Goal: Task Accomplishment & Management: Complete application form

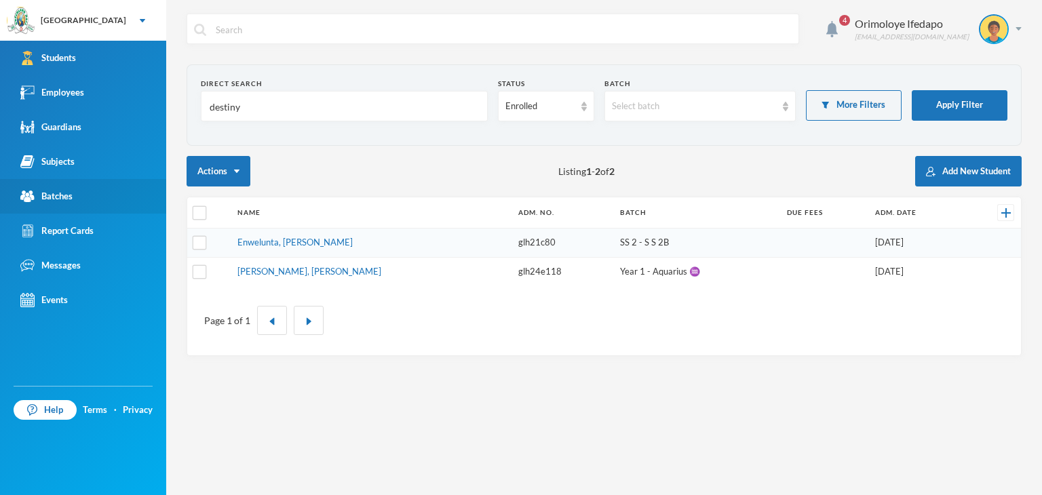
click at [62, 199] on div "Batches" at bounding box center [46, 196] width 52 height 14
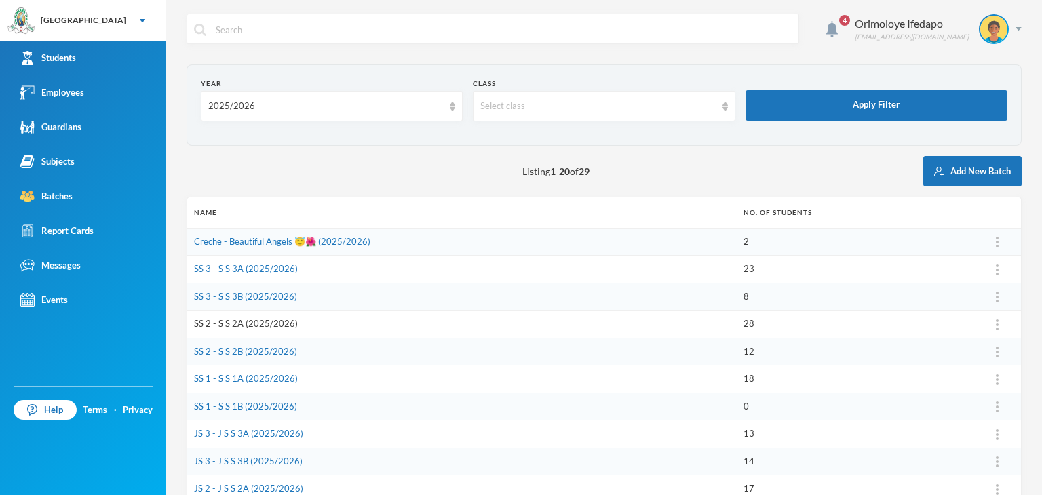
click at [233, 319] on link "SS 2 - S S 2A (2025/2026)" at bounding box center [246, 323] width 104 height 11
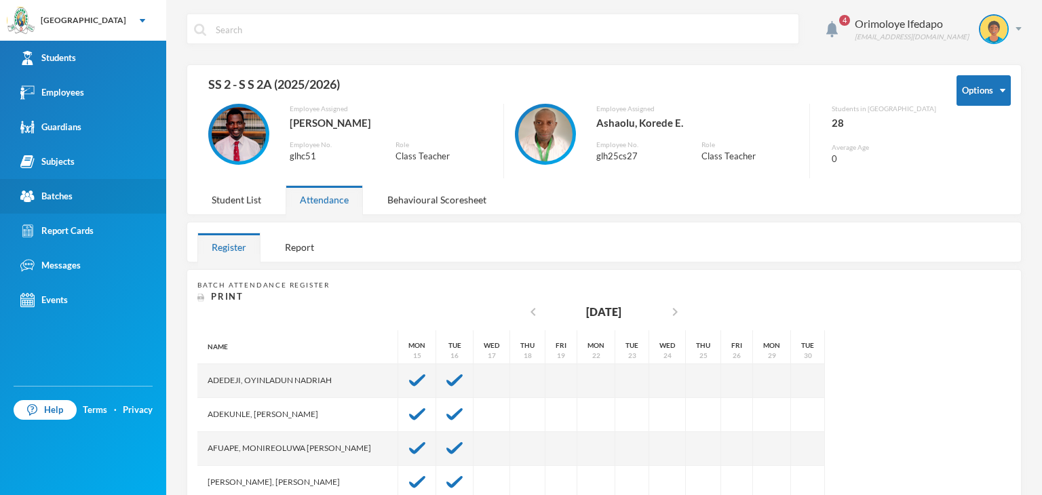
click at [54, 195] on div "Batches" at bounding box center [46, 196] width 52 height 14
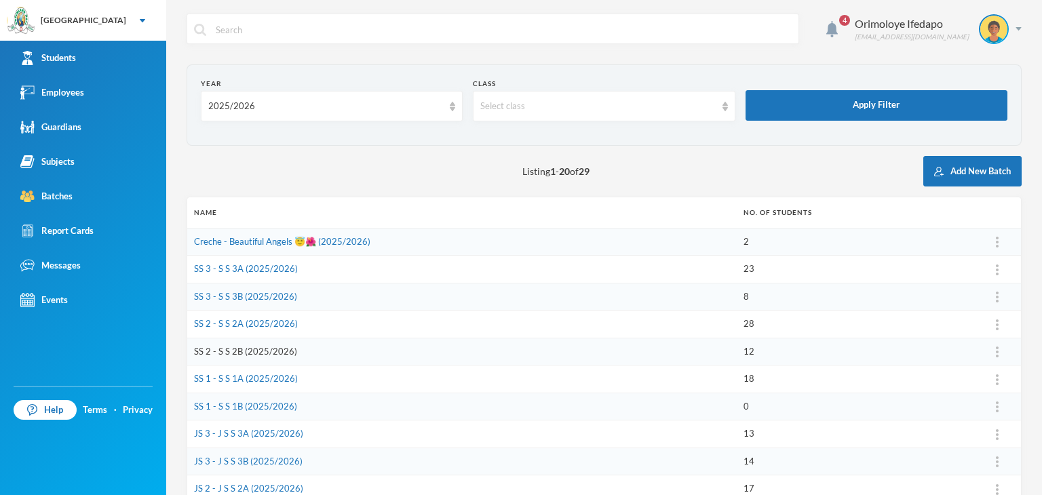
click at [231, 355] on link "SS 2 - S S 2B (2025/2026)" at bounding box center [245, 351] width 103 height 11
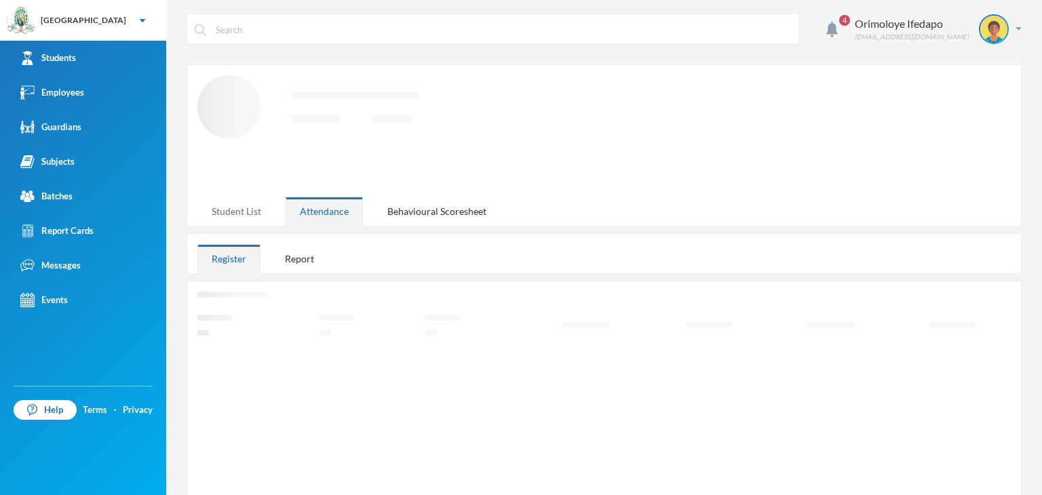
click at [243, 213] on div "Student List" at bounding box center [236, 211] width 78 height 29
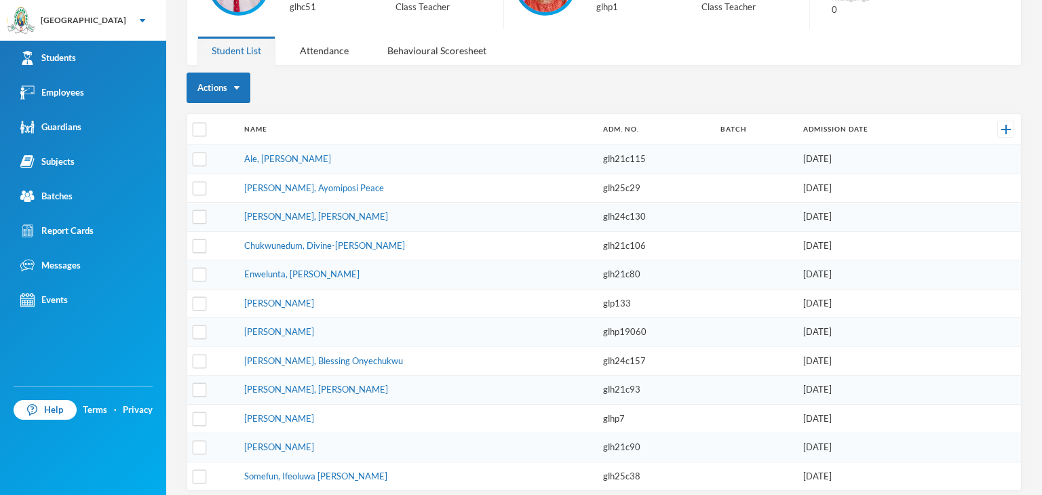
scroll to position [152, 0]
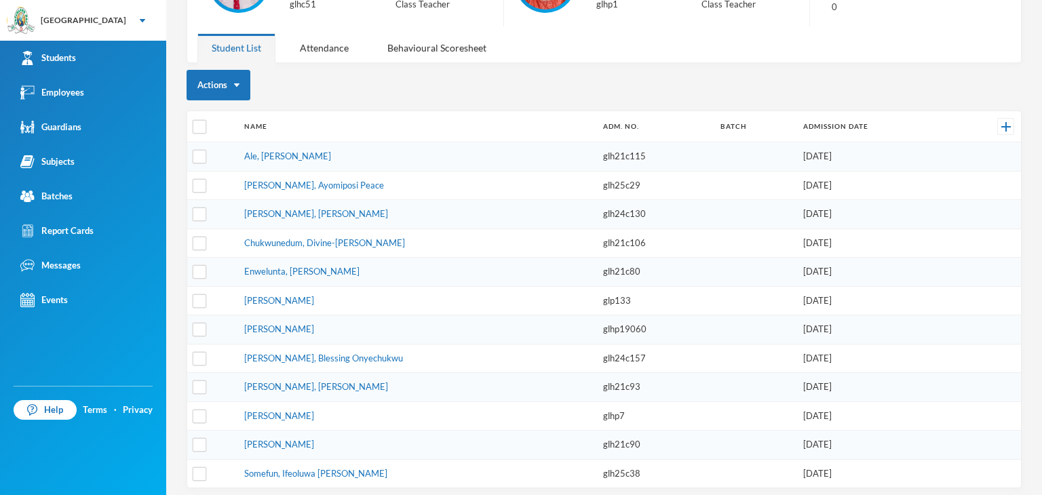
click at [190, 475] on td at bounding box center [212, 473] width 50 height 28
click at [199, 467] on input "checkbox" at bounding box center [200, 474] width 14 height 14
checkbox input "true"
click at [199, 184] on input "checkbox" at bounding box center [200, 185] width 14 height 14
checkbox input "true"
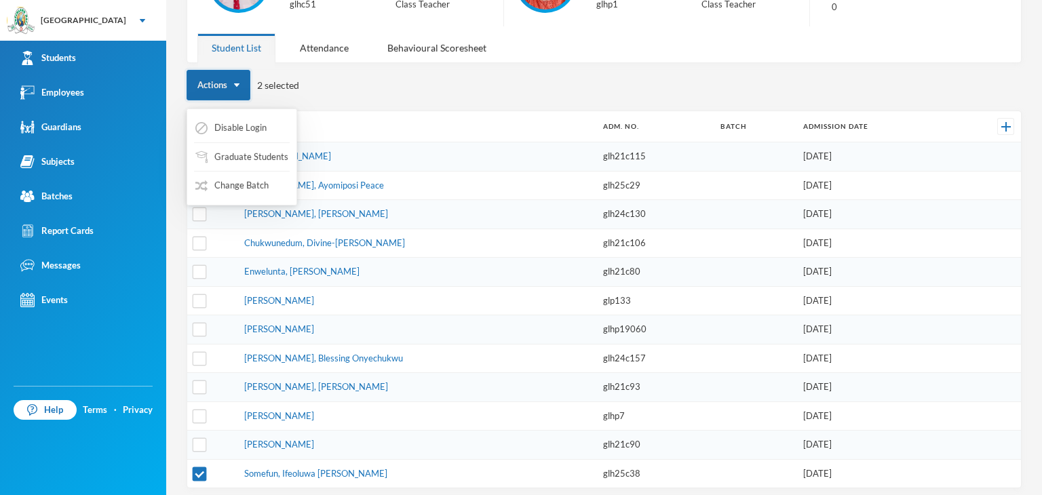
click at [242, 85] on button "Actions" at bounding box center [219, 85] width 64 height 31
click at [236, 189] on button "Change Batch" at bounding box center [232, 186] width 76 height 24
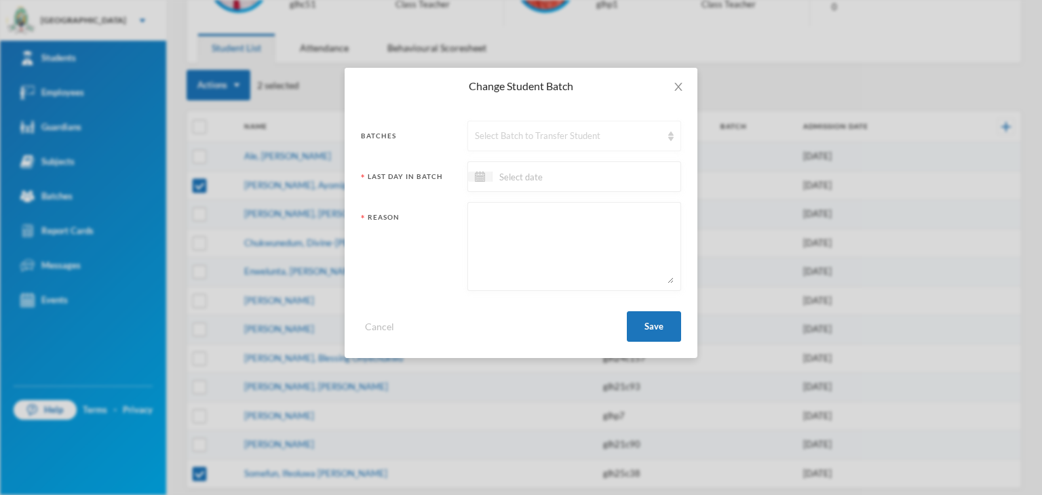
click at [553, 136] on div "Select Batch to Transfer Student" at bounding box center [568, 137] width 187 height 14
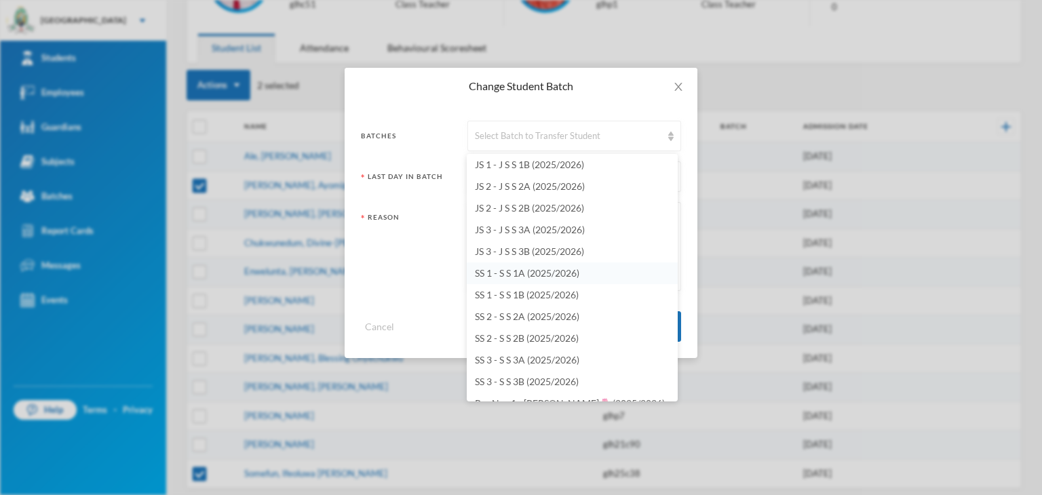
scroll to position [3868, 0]
click at [511, 296] on span "SS 2 - S S 2A (2025/2026)" at bounding box center [527, 293] width 104 height 12
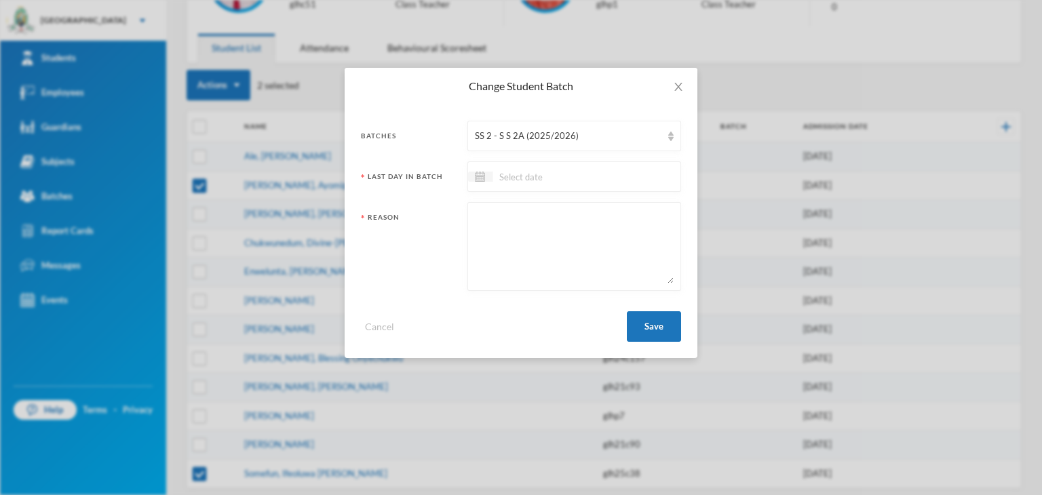
click at [535, 183] on input at bounding box center [549, 177] width 114 height 16
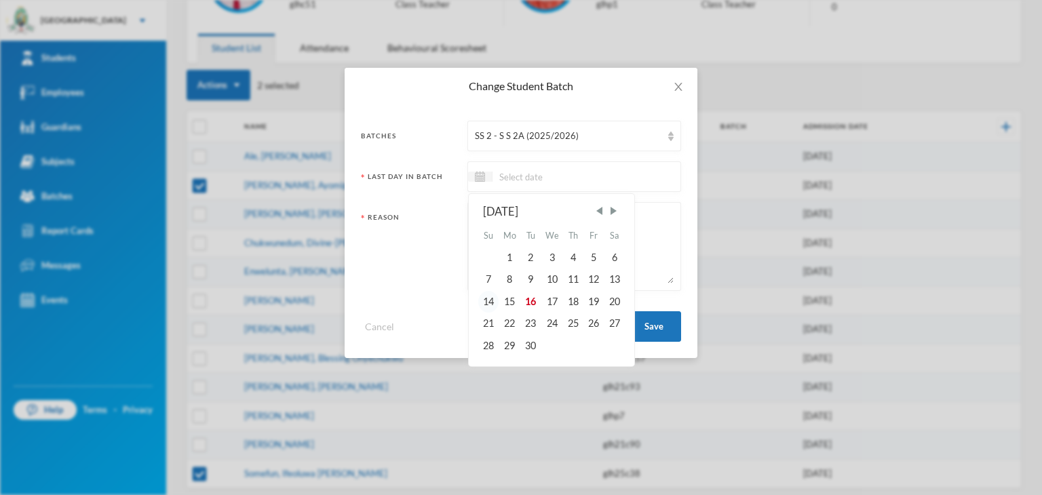
click at [488, 306] on div "14" at bounding box center [488, 302] width 20 height 22
type input "[DATE]"
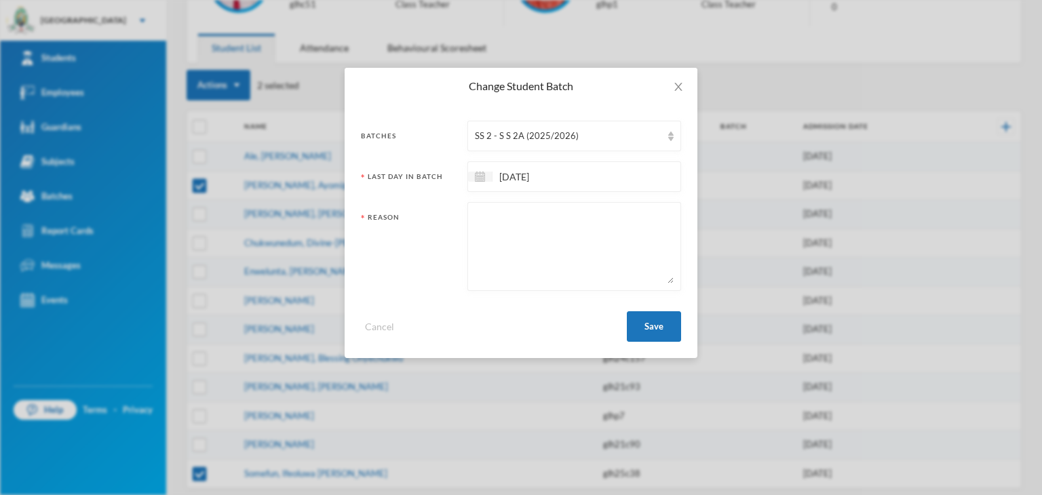
click at [536, 258] on textarea at bounding box center [574, 247] width 199 height 74
type textarea "C"
type textarea "Change of Department."
click at [648, 323] on button "Save" at bounding box center [654, 326] width 54 height 31
checkbox input "false"
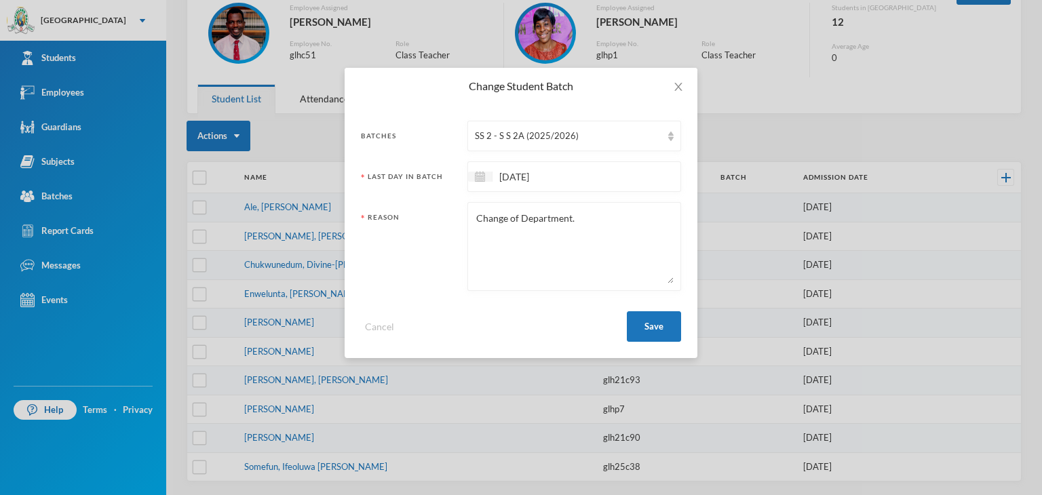
scroll to position [96, 0]
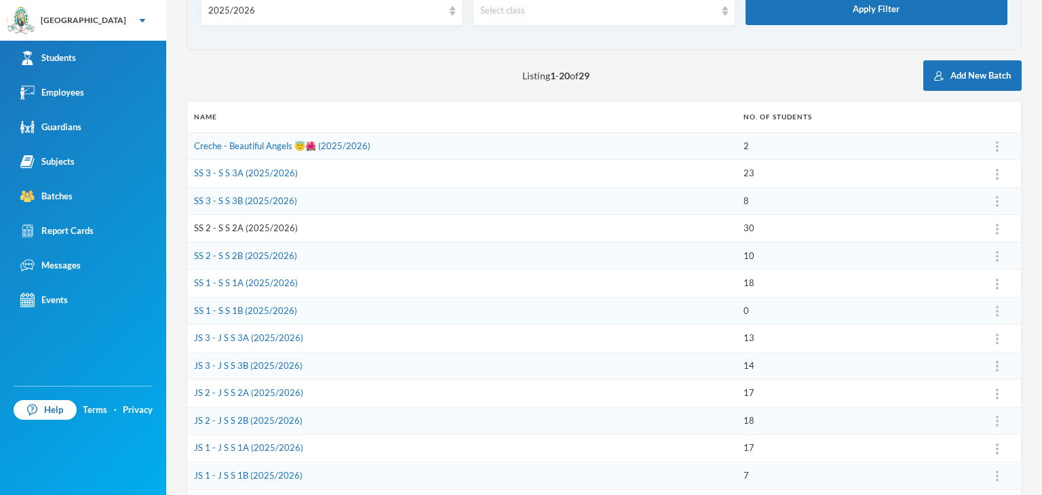
click at [243, 230] on link "SS 2 - S S 2A (2025/2026)" at bounding box center [246, 227] width 104 height 11
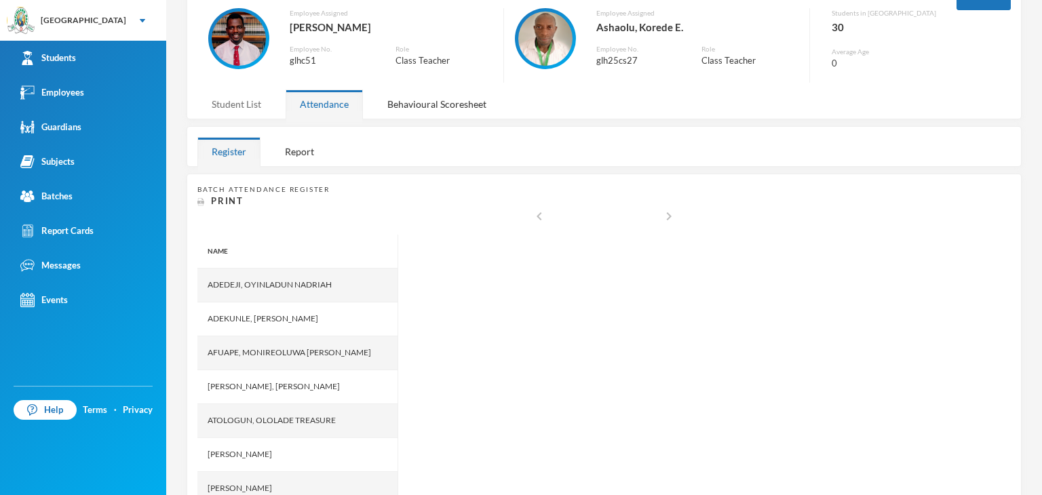
click at [253, 101] on div "Student List" at bounding box center [236, 104] width 78 height 29
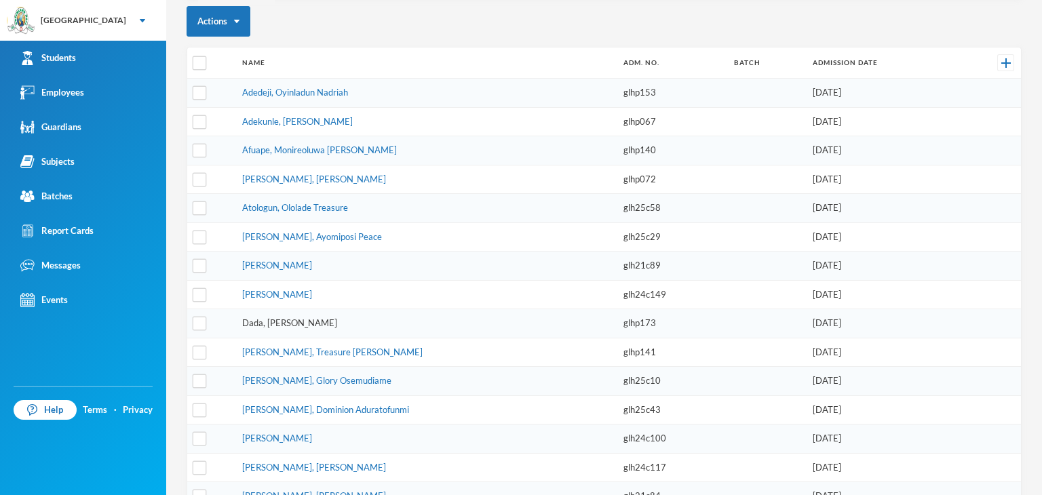
scroll to position [231, 0]
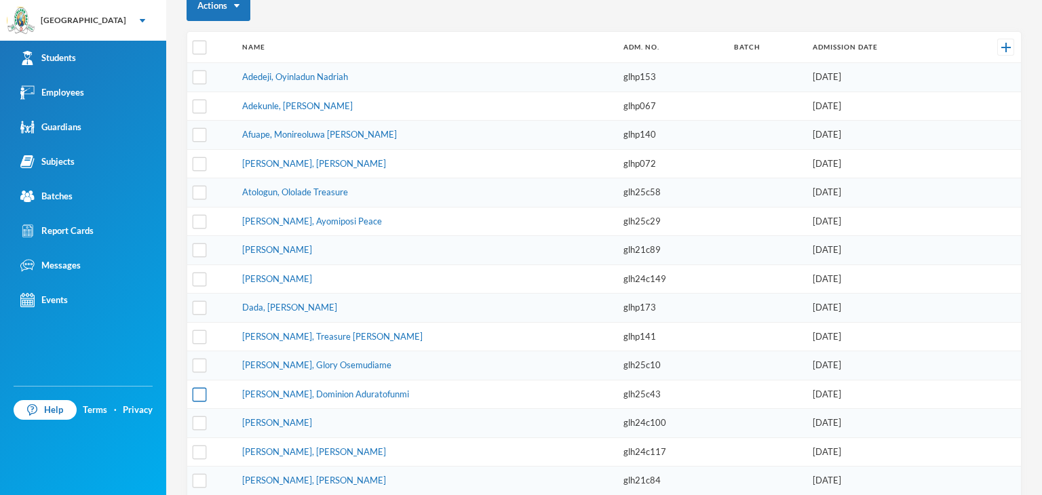
click at [194, 390] on input "checkbox" at bounding box center [200, 394] width 14 height 14
checkbox input "true"
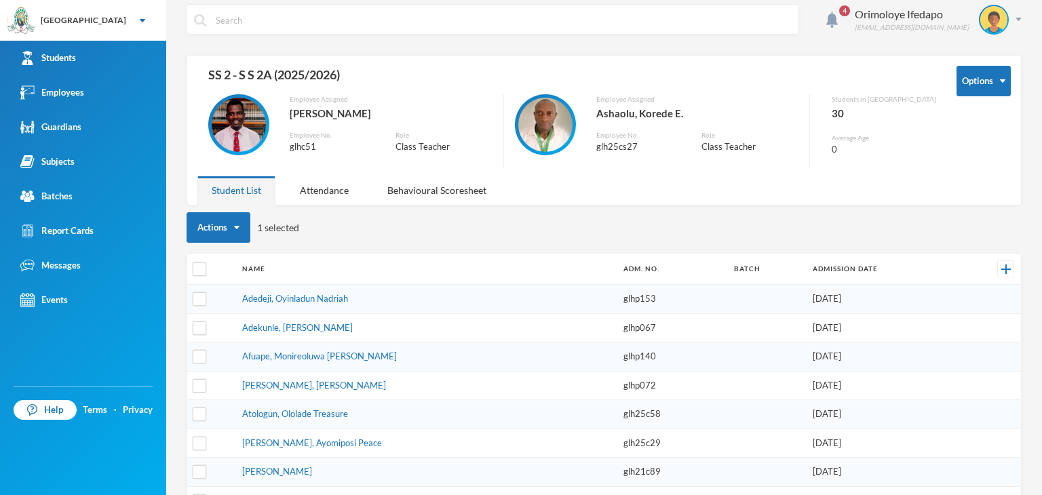
scroll to position [0, 0]
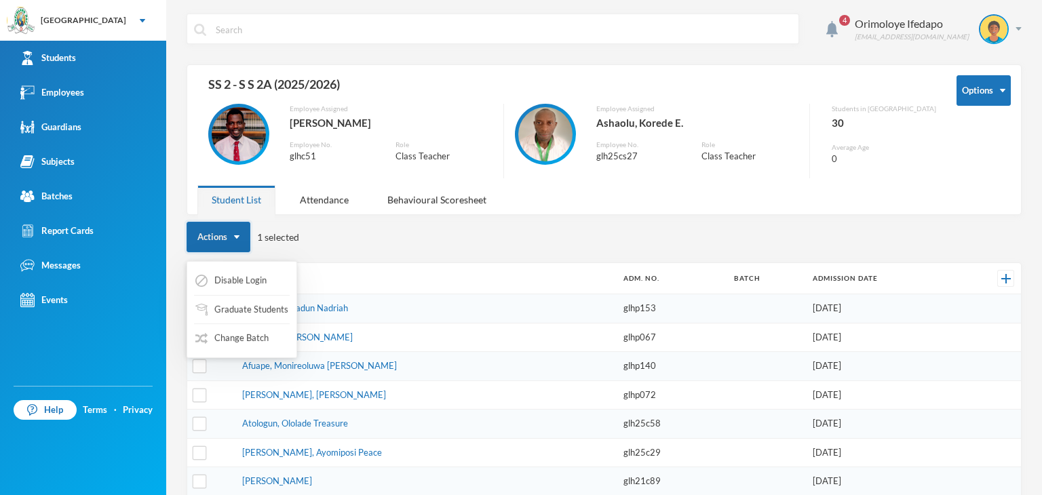
click at [240, 240] on button "Actions" at bounding box center [219, 237] width 64 height 31
click at [243, 342] on button "Change Batch" at bounding box center [232, 338] width 76 height 24
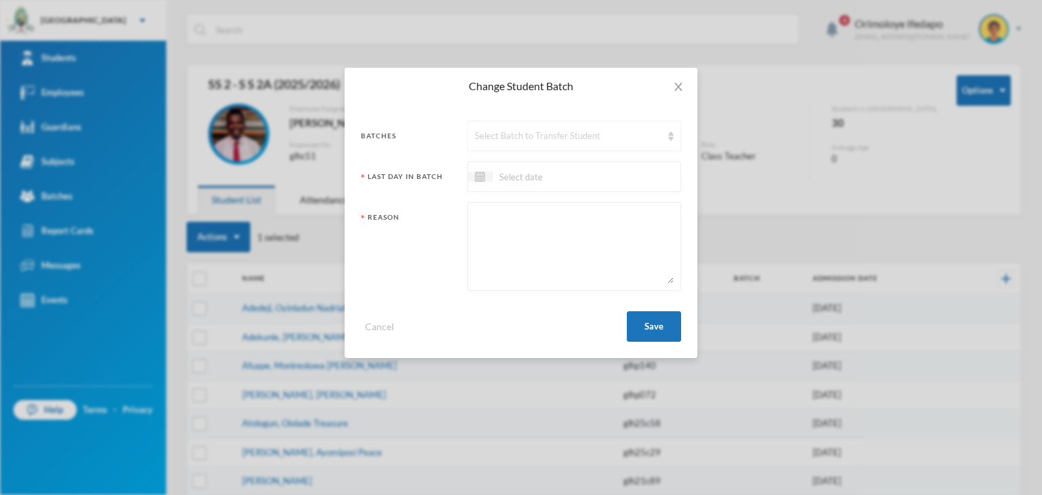
click at [539, 141] on div "Select Batch to Transfer Student" at bounding box center [568, 137] width 187 height 14
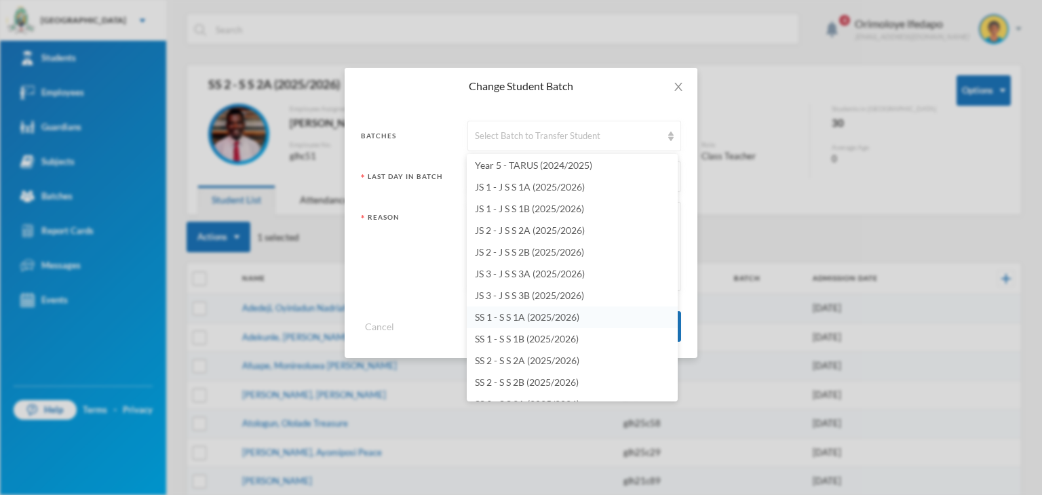
scroll to position [3868, 0]
click at [513, 319] on span "SS 2 - S S 2B (2025/2026)" at bounding box center [527, 315] width 104 height 12
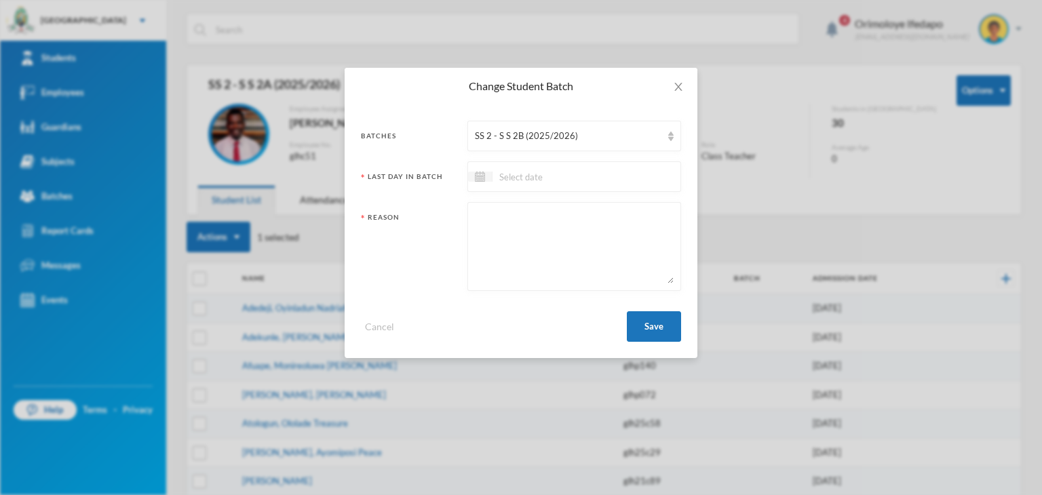
click at [566, 173] on input at bounding box center [549, 177] width 114 height 16
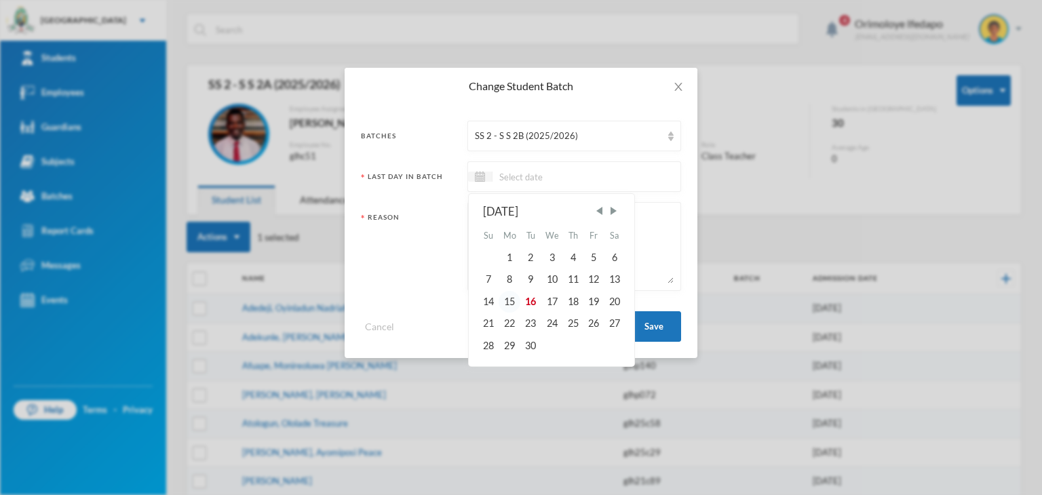
click at [507, 303] on div "15" at bounding box center [509, 302] width 22 height 22
type input "[DATE]"
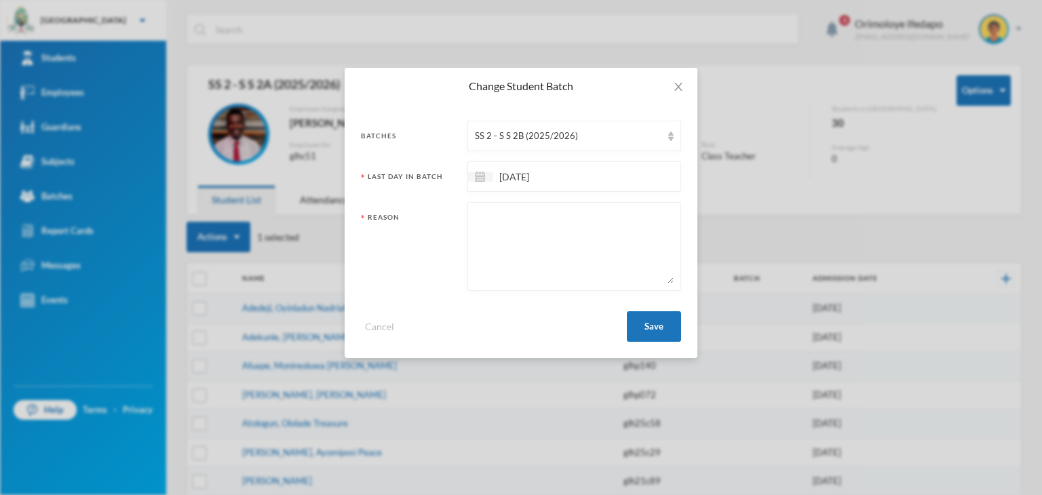
click at [543, 248] on textarea at bounding box center [574, 247] width 199 height 74
type textarea "Change of Department"
click at [669, 318] on button "Save" at bounding box center [654, 326] width 54 height 31
checkbox input "false"
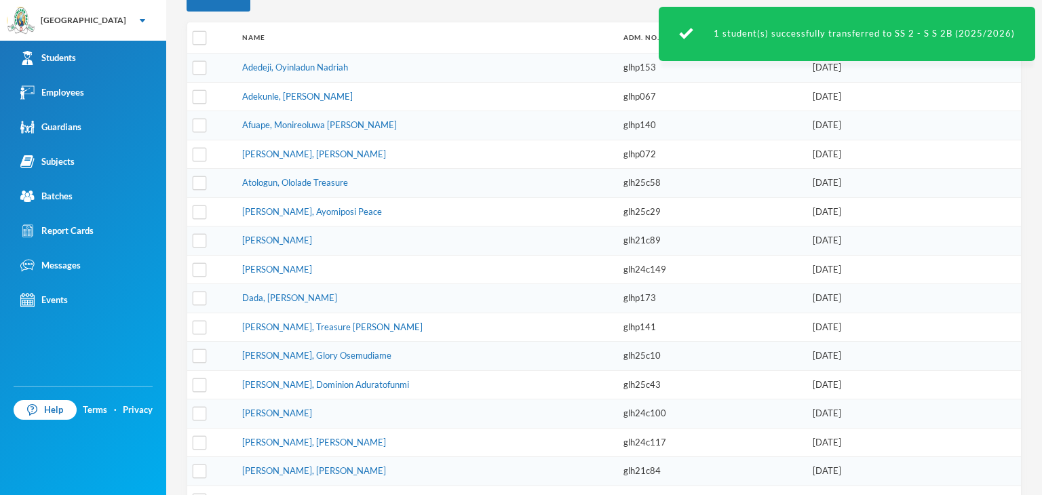
scroll to position [203, 0]
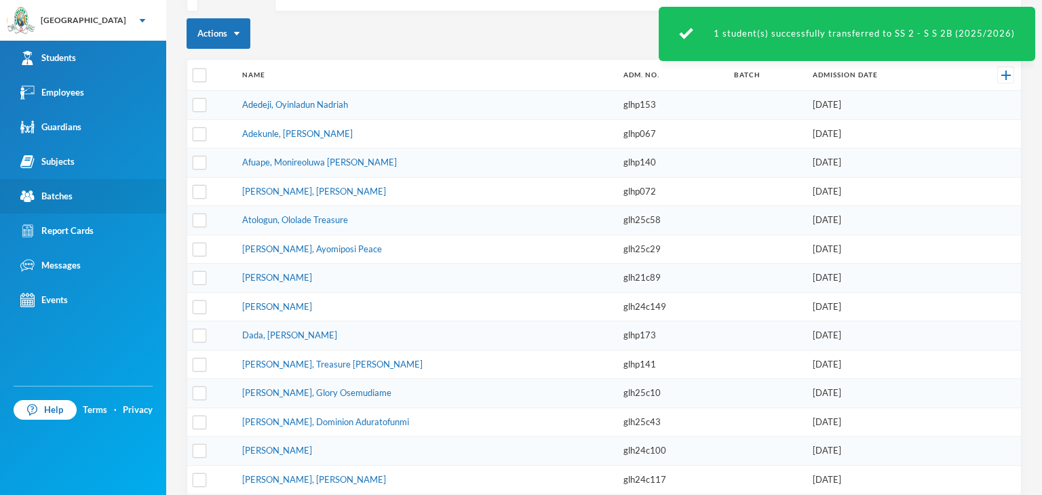
click at [67, 201] on div "Batches" at bounding box center [46, 196] width 52 height 14
click at [66, 201] on div "Batches" at bounding box center [46, 196] width 52 height 14
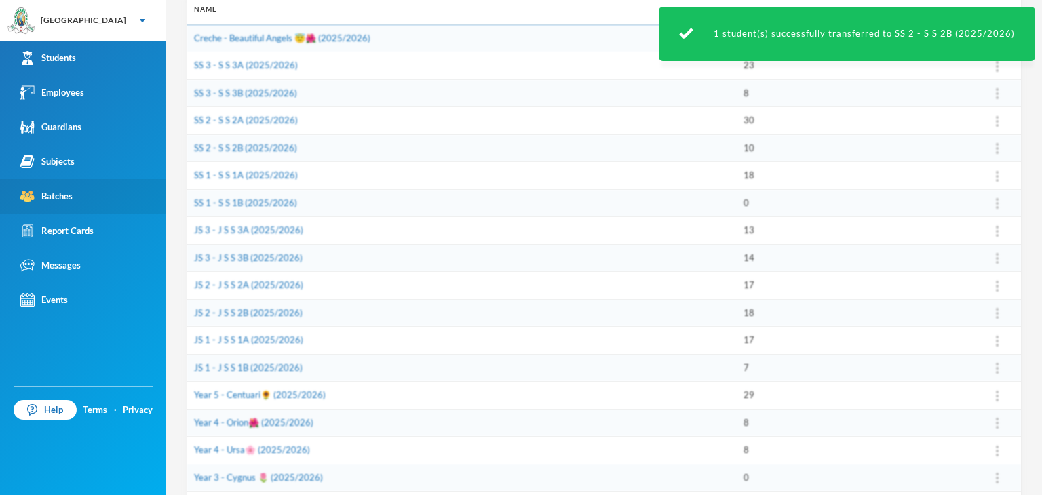
click at [66, 201] on div "Batches" at bounding box center [46, 196] width 52 height 14
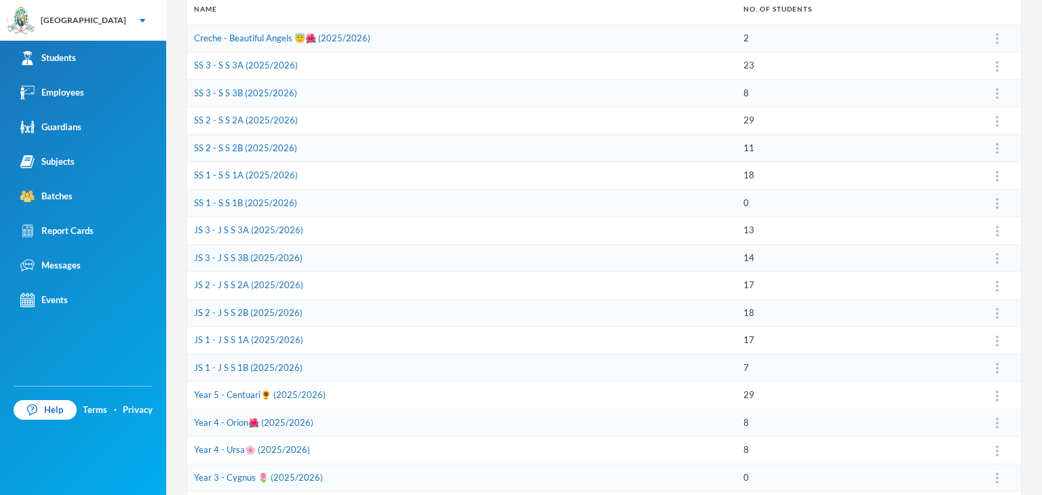
scroll to position [68, 0]
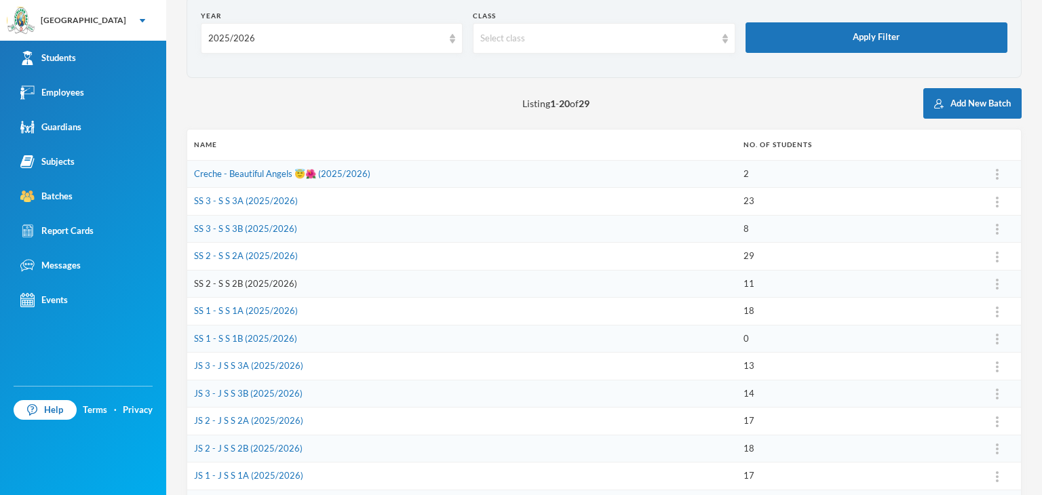
click at [233, 283] on link "SS 2 - S S 2B (2025/2026)" at bounding box center [245, 283] width 103 height 11
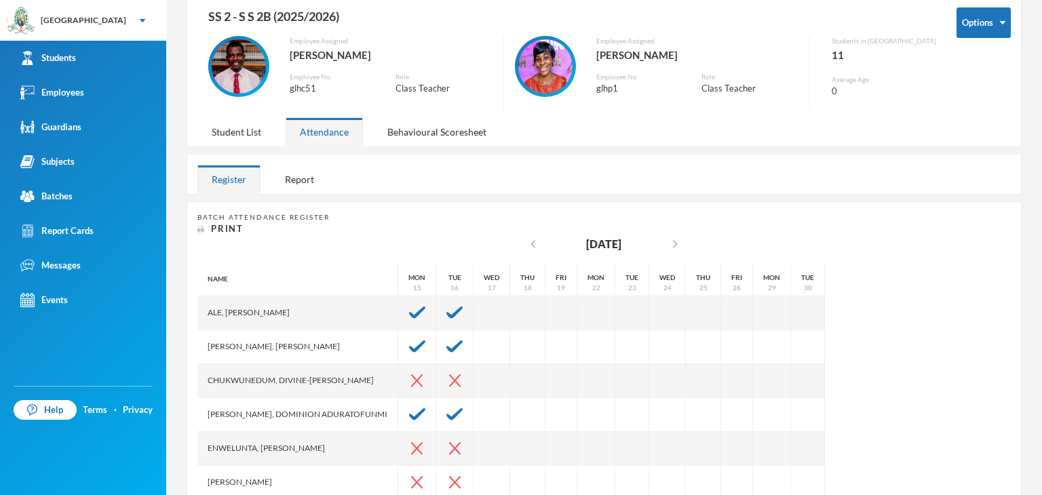
click at [237, 125] on div "Student List" at bounding box center [236, 131] width 78 height 29
